Goal: Information Seeking & Learning: Learn about a topic

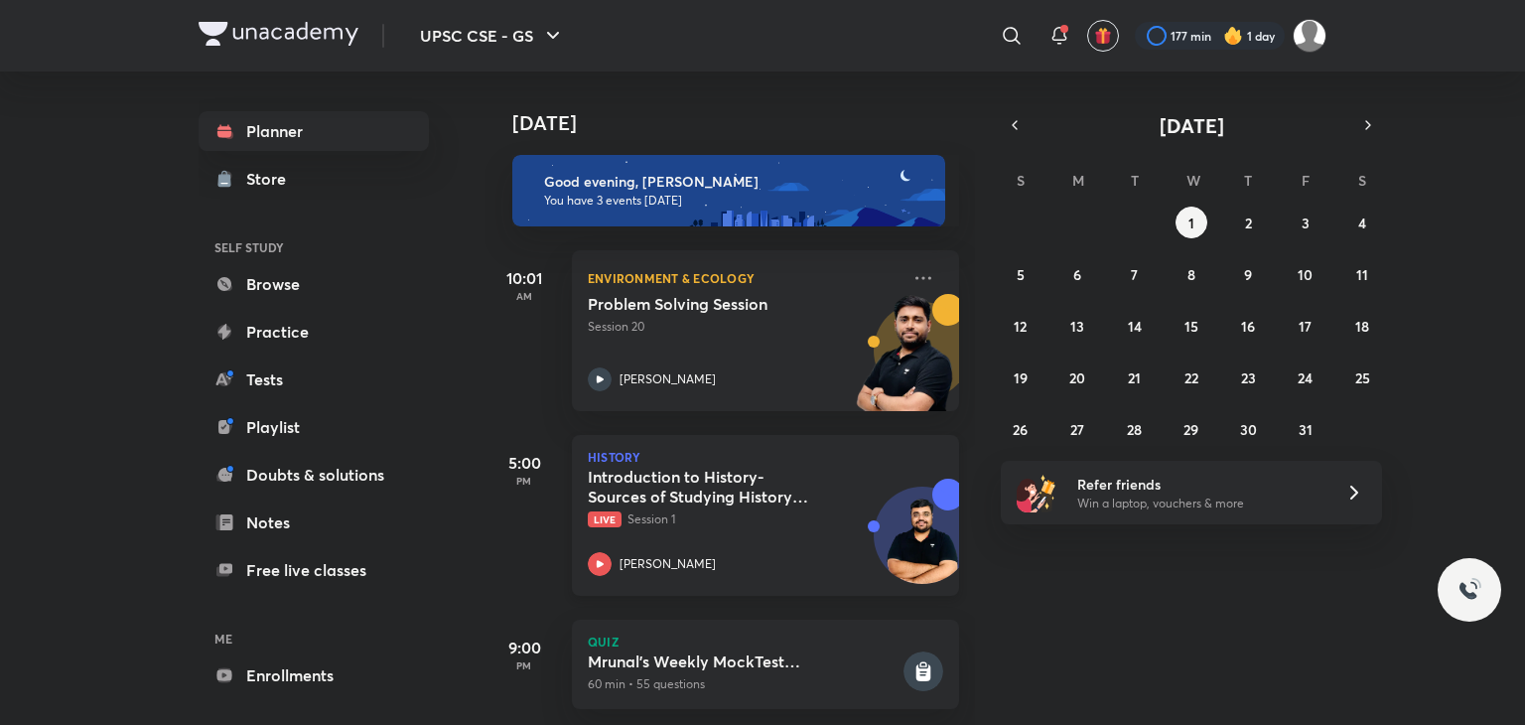
scroll to position [33, 0]
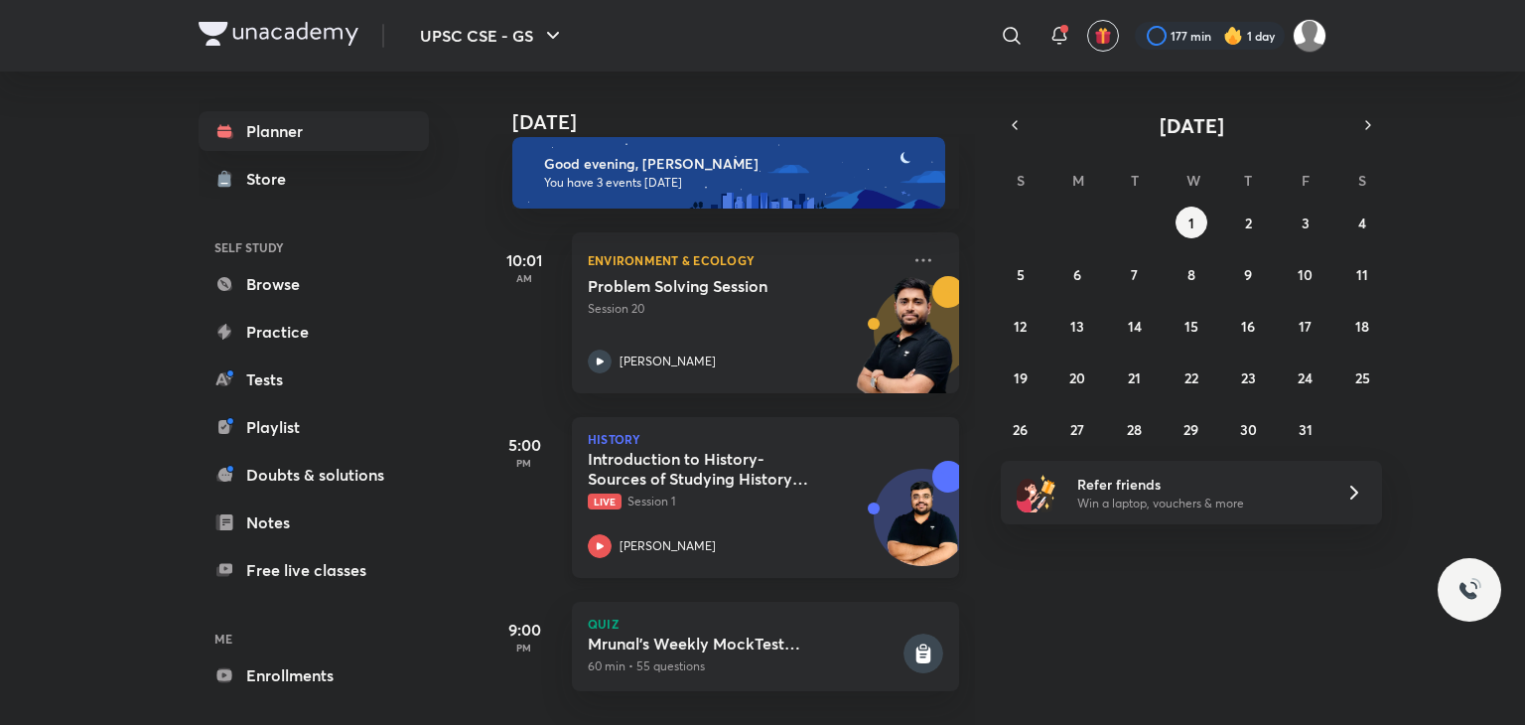
click at [715, 492] on p "Live Session 1" at bounding box center [744, 501] width 312 height 18
